Goal: Register for event/course

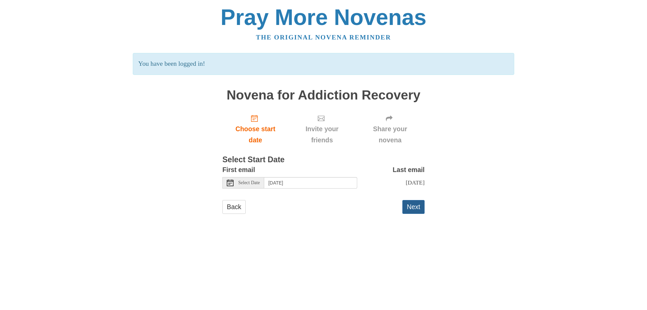
click at [412, 206] on button "Next" at bounding box center [413, 207] width 22 height 14
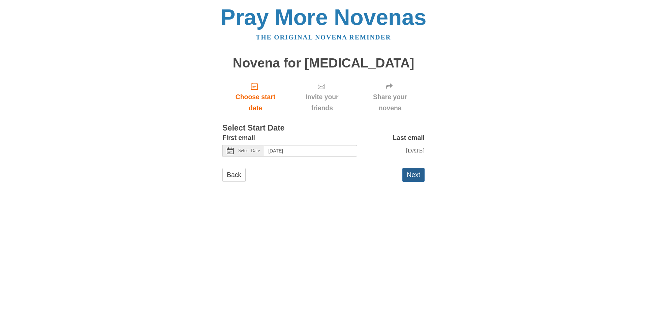
click at [412, 175] on button "Next" at bounding box center [413, 175] width 22 height 14
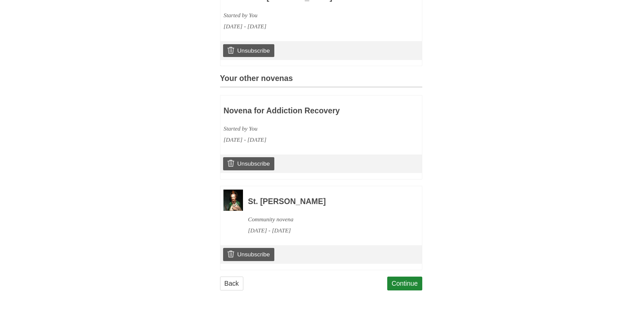
scroll to position [238, 0]
click at [399, 281] on link "Continue" at bounding box center [404, 283] width 35 height 14
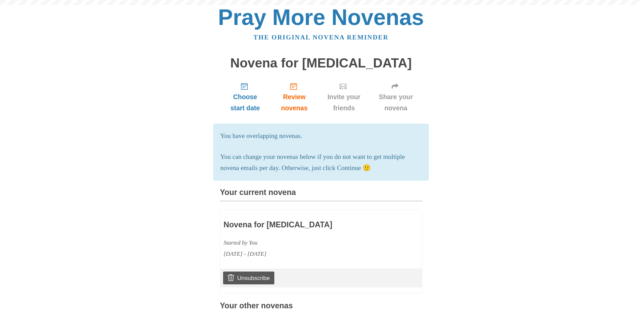
scroll to position [238, 0]
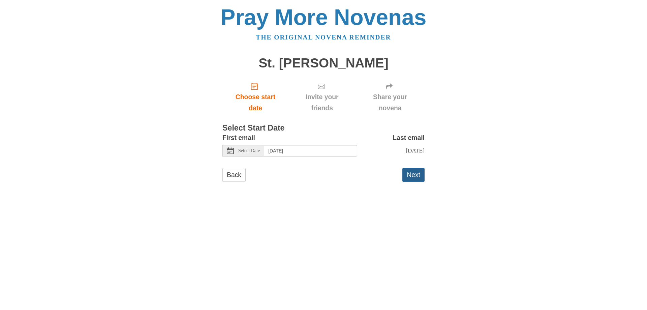
click at [411, 171] on button "Next" at bounding box center [413, 175] width 22 height 14
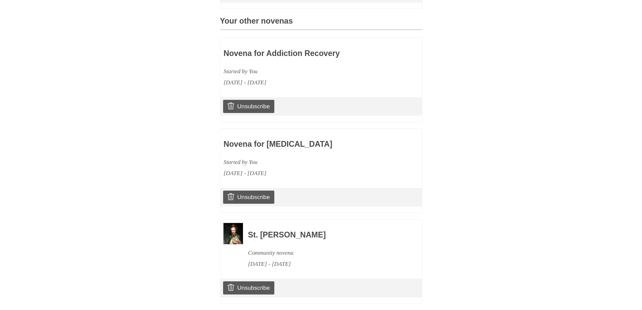
scroll to position [329, 0]
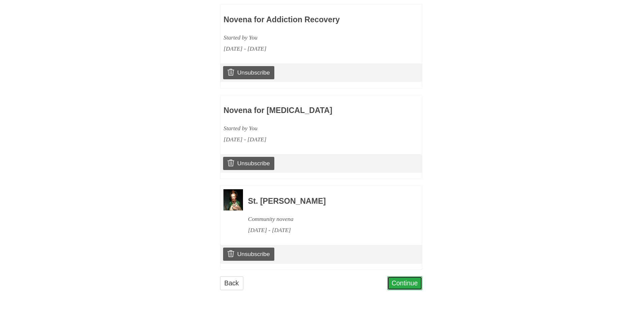
click at [405, 283] on link "Continue" at bounding box center [404, 283] width 35 height 14
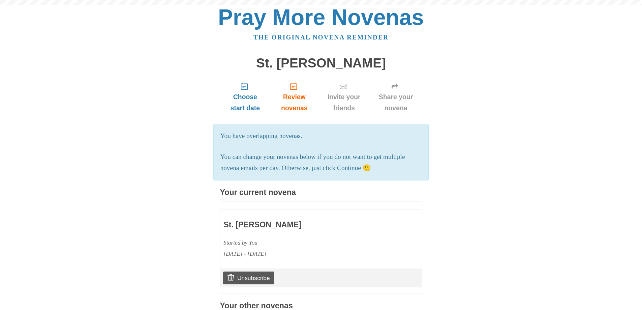
scroll to position [329, 0]
